Goal: Information Seeking & Learning: Learn about a topic

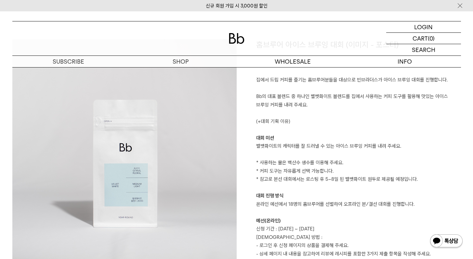
scroll to position [381, 0]
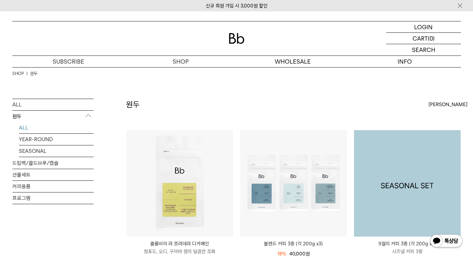
click at [412, 173] on img at bounding box center [407, 183] width 107 height 107
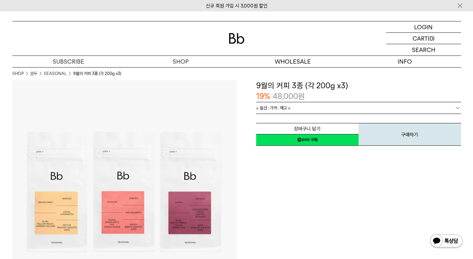
click at [315, 111] on link "= 옵션 : 가격 : 재고 =" at bounding box center [358, 107] width 205 height 11
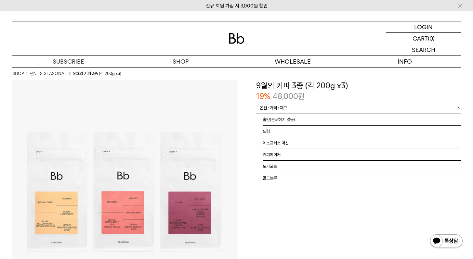
click at [315, 111] on link "= 옵션 : 가격 : 재고 =" at bounding box center [358, 107] width 205 height 11
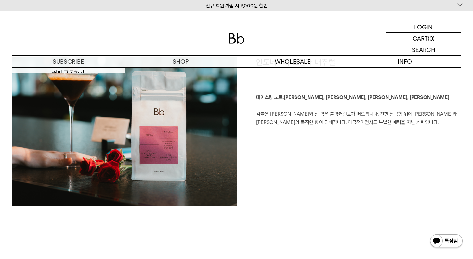
scroll to position [1114, 0]
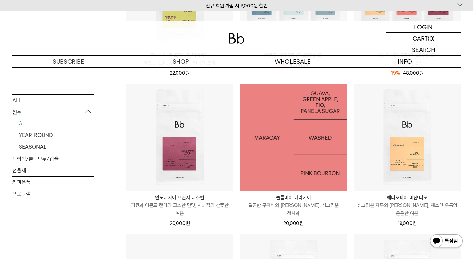
scroll to position [189, 0]
click at [300, 163] on img at bounding box center [293, 137] width 107 height 107
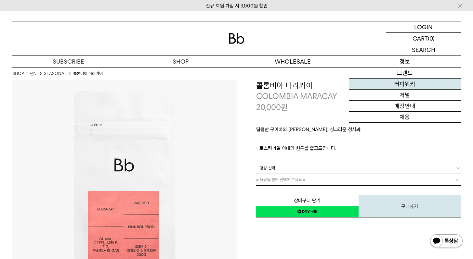
click at [407, 82] on link "커피위키" at bounding box center [405, 84] width 112 height 11
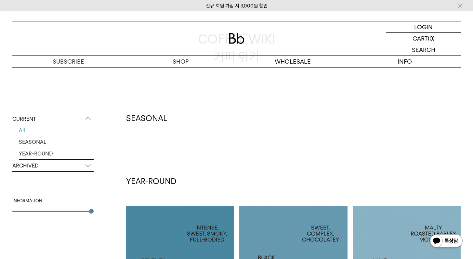
scroll to position [68, 0]
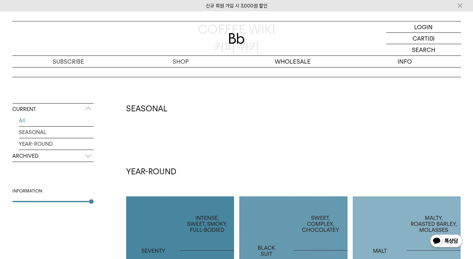
click at [47, 158] on p "ARCHIVED" at bounding box center [52, 156] width 81 height 12
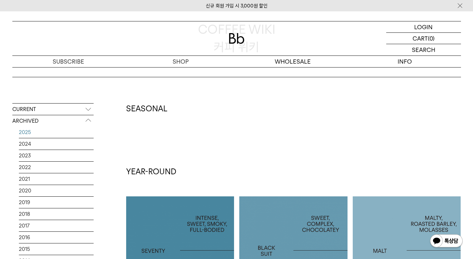
click at [45, 132] on link "2025" at bounding box center [56, 132] width 75 height 11
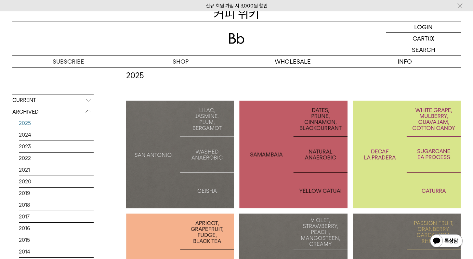
scroll to position [118, 0]
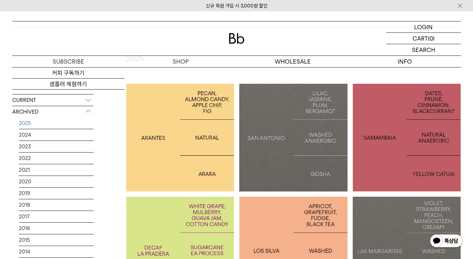
click at [177, 120] on div at bounding box center [180, 138] width 108 height 108
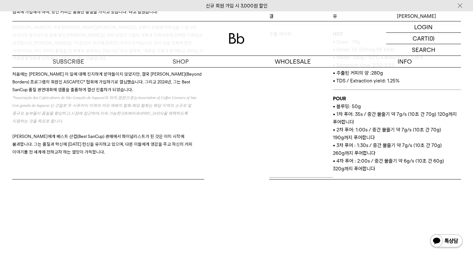
scroll to position [322, 0]
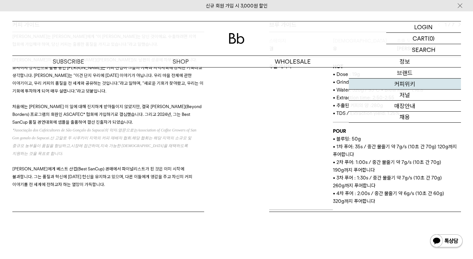
click at [413, 90] on link "커피위키" at bounding box center [405, 84] width 112 height 11
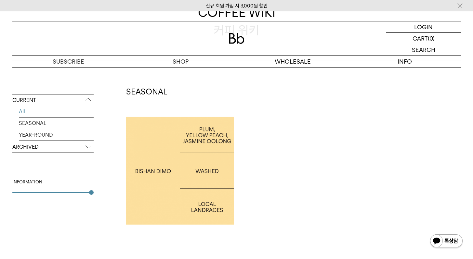
scroll to position [85, 0]
drag, startPoint x: 19, startPoint y: 197, endPoint x: 27, endPoint y: 195, distance: 8.3
click at [19, 197] on div "CURRENT All SEASONAL YEAR-ROUND ARCHIVED 2025 2024 2023 2022 2021 2020 2019 201…" at bounding box center [52, 173] width 81 height 158
click at [34, 194] on div "CURRENT All SEASONAL YEAR-ROUND ARCHIVED 2025 2024 2023 2022 2021 2020 2019 201…" at bounding box center [52, 173] width 81 height 158
click at [30, 194] on div "CURRENT All SEASONAL YEAR-ROUND ARCHIVED 2025 2024 2023 2022 2021 2020 2019 201…" at bounding box center [52, 173] width 81 height 158
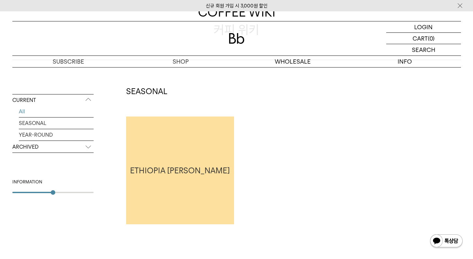
click at [42, 193] on div at bounding box center [32, 192] width 41 height 1
click at [92, 195] on div "CURRENT All SEASONAL YEAR-ROUND ARCHIVED 2025 2024 2023 2022 2021 2020 2019 201…" at bounding box center [52, 173] width 81 height 158
type input "*"
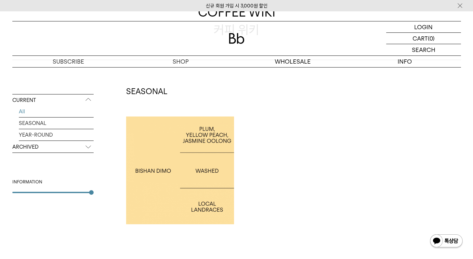
click at [92, 192] on div at bounding box center [52, 192] width 81 height 1
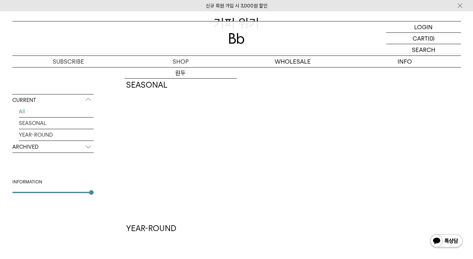
scroll to position [143, 0]
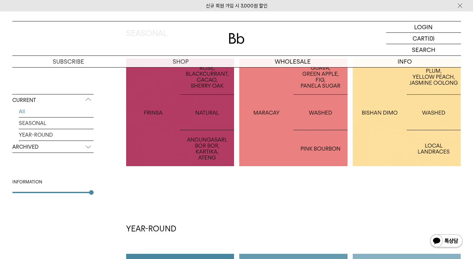
click at [426, 124] on div at bounding box center [406, 112] width 108 height 108
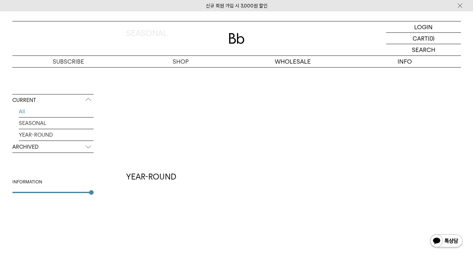
click at [48, 189] on div "INFORMATION" at bounding box center [52, 186] width 81 height 14
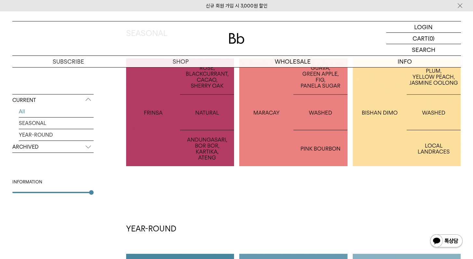
click at [46, 192] on div "INFORMATION" at bounding box center [52, 186] width 81 height 14
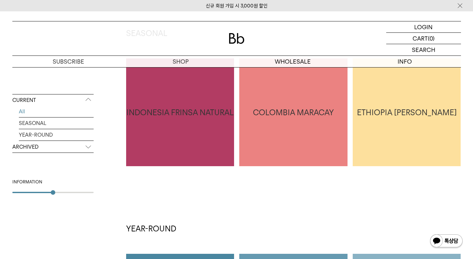
click at [47, 193] on div at bounding box center [32, 192] width 41 height 1
click at [93, 197] on div "CURRENT All SEASONAL YEAR-ROUND ARCHIVED 2025 2024 2023 2022 2021 2020 2019 201…" at bounding box center [52, 173] width 81 height 158
type input "*"
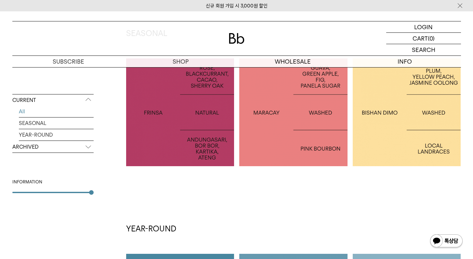
click at [92, 193] on div at bounding box center [52, 192] width 81 height 1
click at [402, 123] on div at bounding box center [406, 112] width 108 height 108
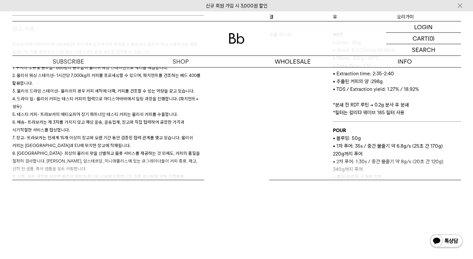
scroll to position [356, 0]
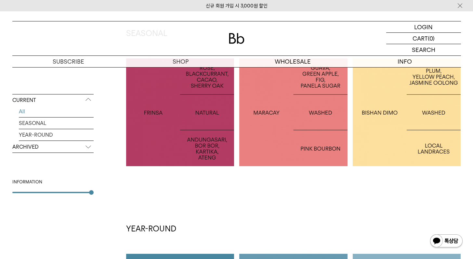
click at [265, 146] on div at bounding box center [293, 112] width 108 height 108
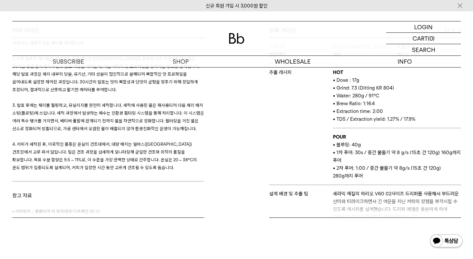
scroll to position [316, 0]
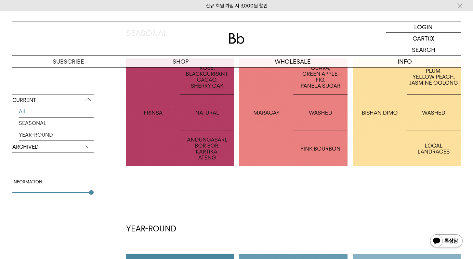
click at [185, 149] on div at bounding box center [180, 112] width 108 height 108
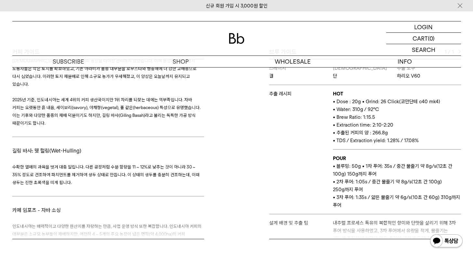
scroll to position [1652, 0]
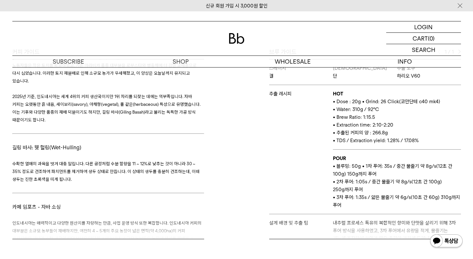
click at [139, 221] on span "인도네시아는 매력적이고 다양한 원산지를 자랑하는 만큼, 사업 운영 방식 또한 복잡합니다. 인도네시아 커피의 대부분은 소규모 농부들이 재배하지만…" at bounding box center [107, 247] width 191 height 52
click at [126, 221] on span "인도네시아는 매력적이고 다양한 원산지를 자랑하는 만큼, 사업 운영 방식 또한 복잡합니다. 인도네시아 커피의 대부분은 소규모 농부들이 재배하지만…" at bounding box center [107, 247] width 191 height 52
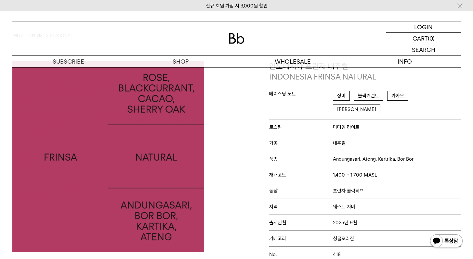
scroll to position [0, 0]
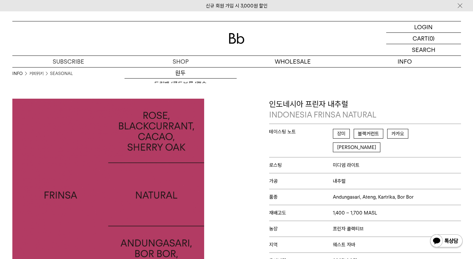
click at [243, 41] on img at bounding box center [237, 38] width 16 height 11
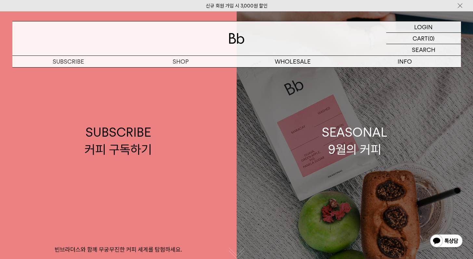
click at [346, 125] on div "SEASONAL 9월의 커피" at bounding box center [355, 141] width 66 height 34
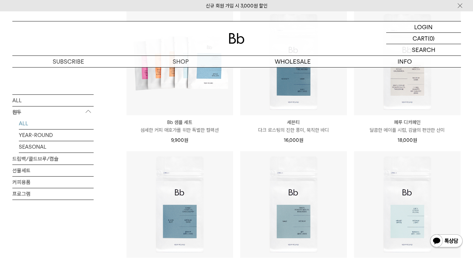
scroll to position [433, 0]
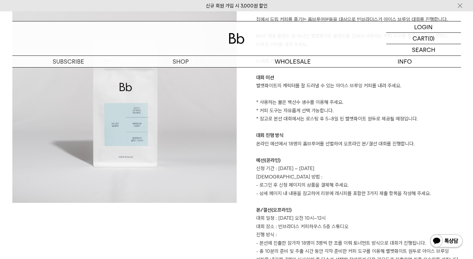
scroll to position [436, 0]
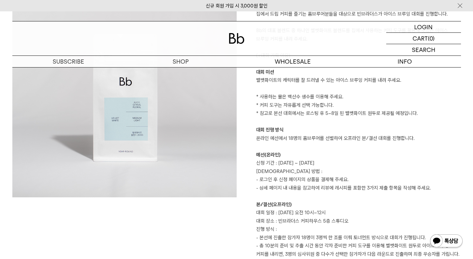
click at [290, 81] on p "벨벳화이트의 캐릭터를 잘 드러낼 수 있는 아이스 브루잉 커피를 내려 주세요." at bounding box center [358, 80] width 205 height 8
click at [277, 144] on p at bounding box center [358, 147] width 205 height 8
click at [283, 138] on p "온라인 예선에서 18명의 홈브루어를 선별하여 오프라인 본/결선 대회를 진행합니다." at bounding box center [358, 138] width 205 height 8
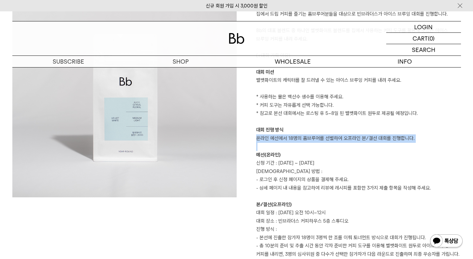
click at [283, 138] on p "온라인 예선에서 18명의 홈브루어를 선별하여 오프라인 본/결선 대회를 진행합니다." at bounding box center [358, 138] width 205 height 8
copy p "온라인 예선에서 18명의 홈브루어를 선별하여 오프라인 본/결선 대회를 진행합니다."
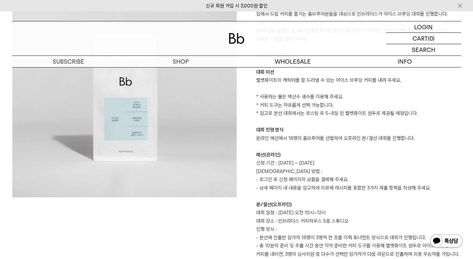
click at [276, 162] on p "신청 기간 : [DATE] ~ [DATE]" at bounding box center [358, 163] width 205 height 8
drag, startPoint x: 259, startPoint y: 155, endPoint x: 336, endPoint y: 167, distance: 77.2
click at [336, 167] on div "홈브루어 아이스 브루잉 대회 (이미지 - 포스터) 집에서 드립 커피를 즐기는 홈브루어분들을 대상으로 빈브라더스가 아이스 브루잉 대회를 진행합니…" at bounding box center [348, 147] width 224 height 348
copy div "예선(온라인) 신청 기간 : [DATE] ~ [DATE]"
click at [274, 211] on p "대회 일정 : [DATE] 오전 10시~12시" at bounding box center [358, 213] width 205 height 8
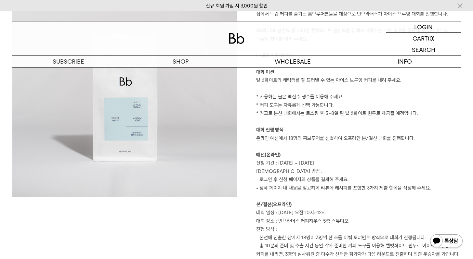
drag, startPoint x: 275, startPoint y: 213, endPoint x: 332, endPoint y: 212, distance: 56.2
click at [332, 212] on p "대회 일정 : [DATE] 오전 10시~12시" at bounding box center [358, 213] width 205 height 8
copy p ": [DATE] 오전 10시~12시"
click at [286, 222] on p "대회 장소 : 빈브라더스 커피하우스 5층 스튜디오" at bounding box center [358, 221] width 205 height 8
drag, startPoint x: 301, startPoint y: 221, endPoint x: 370, endPoint y: 219, distance: 69.5
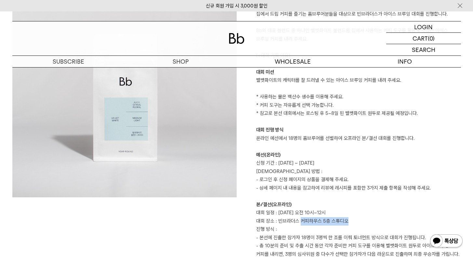
click at [370, 219] on p "대회 장소 : 빈브라더스 커피하우스 5층 스튜디오" at bounding box center [358, 221] width 205 height 8
copy p "커피하우스 5층 스튜디오"
click at [333, 171] on p "[DEMOGRAPHIC_DATA] 방법 :" at bounding box center [358, 172] width 205 height 8
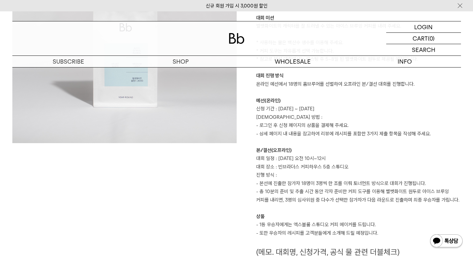
scroll to position [517, 0]
